Goal: Task Accomplishment & Management: Manage account settings

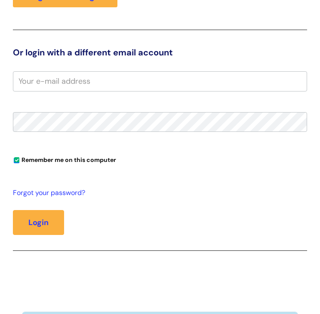
scroll to position [172, 0]
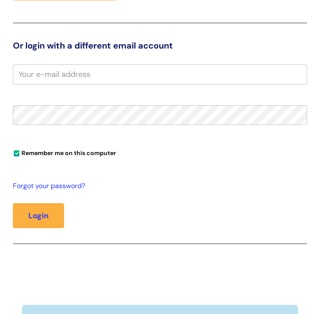
click at [38, 79] on input "email" at bounding box center [160, 74] width 294 height 20
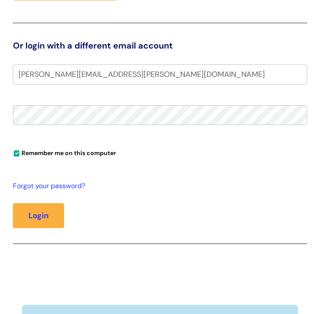
type input "[PERSON_NAME][EMAIL_ADDRESS][PERSON_NAME][DOMAIN_NAME]"
click at [13, 203] on button "Login" at bounding box center [38, 215] width 51 height 25
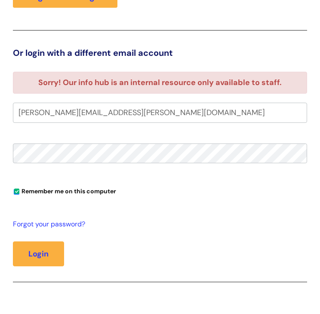
scroll to position [172, 0]
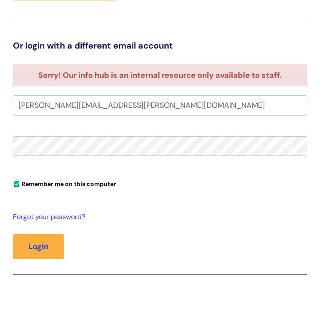
click at [180, 99] on input "[PERSON_NAME][EMAIL_ADDRESS][PERSON_NAME][DOMAIN_NAME]" at bounding box center [160, 105] width 294 height 20
drag, startPoint x: 181, startPoint y: 103, endPoint x: -77, endPoint y: 109, distance: 258.6
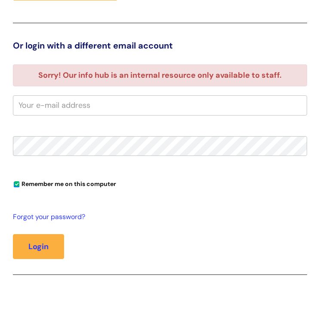
click at [152, 133] on fieldset "Remember me on this computer Forgot your password? Login" at bounding box center [160, 195] width 294 height 200
